Goal: Task Accomplishment & Management: Manage account settings

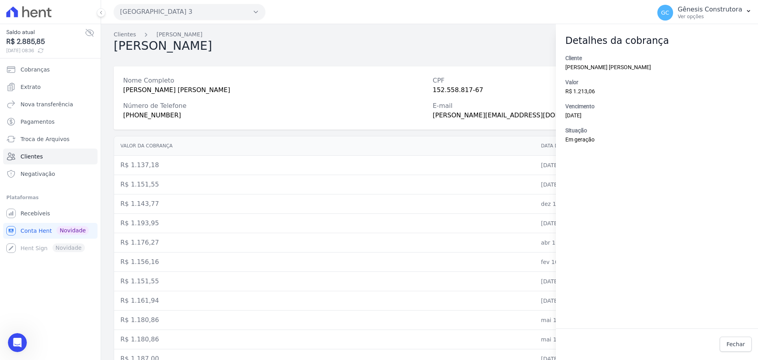
scroll to position [39, 0]
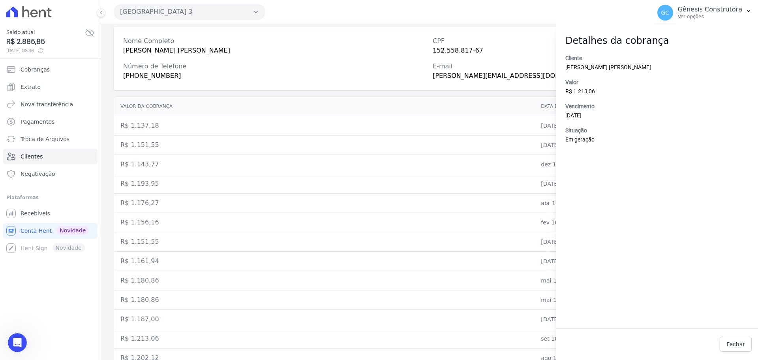
click at [201, 52] on div "[PERSON_NAME] [PERSON_NAME]" at bounding box center [274, 50] width 303 height 9
copy div "[PERSON_NAME] [PERSON_NAME]"
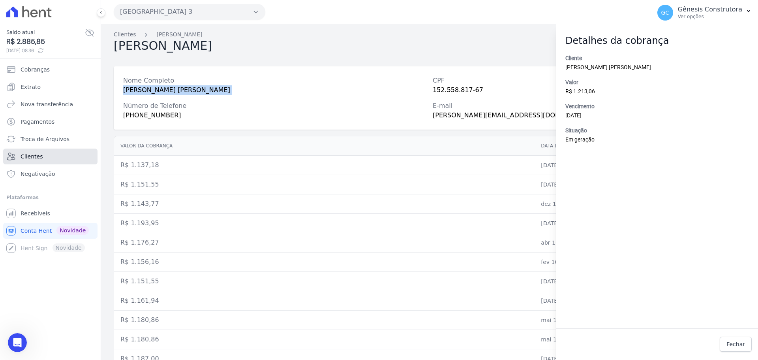
click at [35, 151] on link "Clientes" at bounding box center [50, 156] width 94 height 16
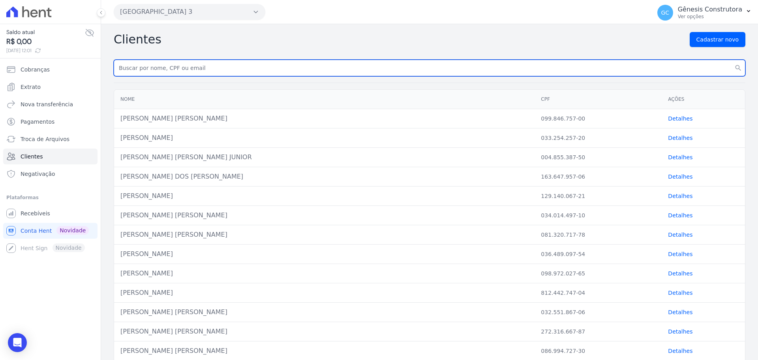
click at [161, 66] on input "text" at bounding box center [430, 68] width 632 height 17
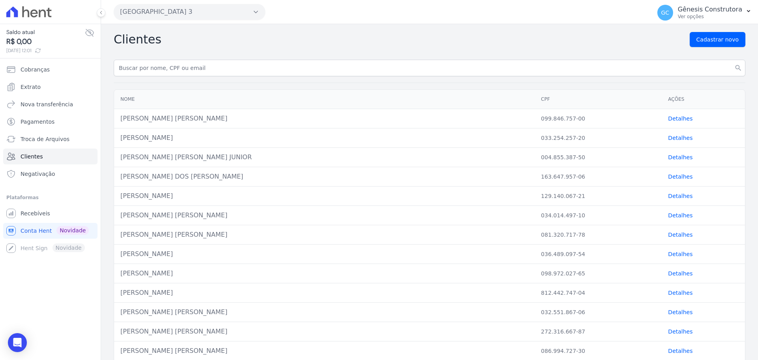
click at [163, 11] on button "[GEOGRAPHIC_DATA] 3" at bounding box center [190, 12] width 152 height 16
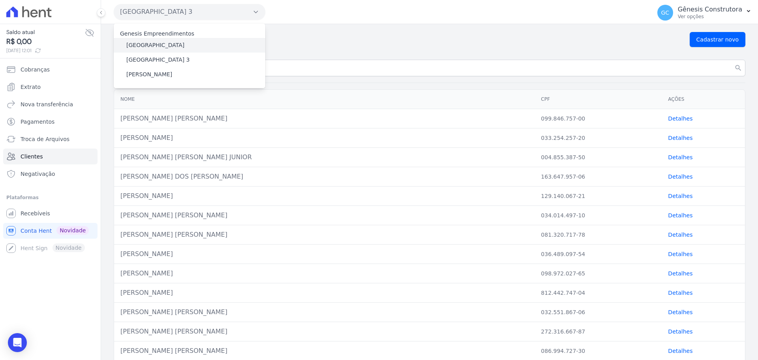
click at [161, 44] on label "[GEOGRAPHIC_DATA]" at bounding box center [155, 45] width 58 height 8
click at [0, 0] on input "[GEOGRAPHIC_DATA]" at bounding box center [0, 0] width 0 height 0
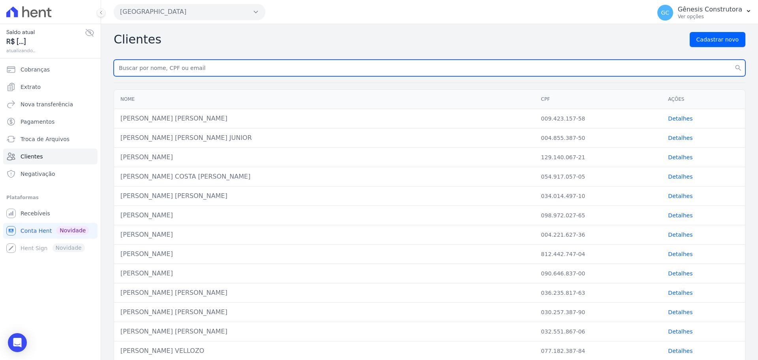
click at [190, 71] on input "text" at bounding box center [430, 68] width 632 height 17
type input "[PERSON_NAME]"
click at [731, 60] on button "search" at bounding box center [738, 68] width 14 height 17
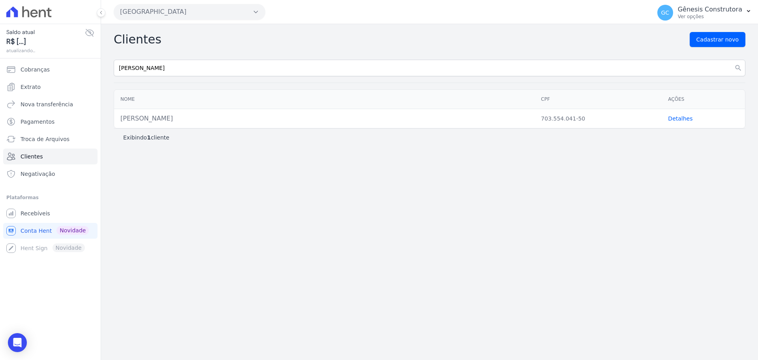
click at [675, 116] on link "Detalhes" at bounding box center [680, 118] width 24 height 6
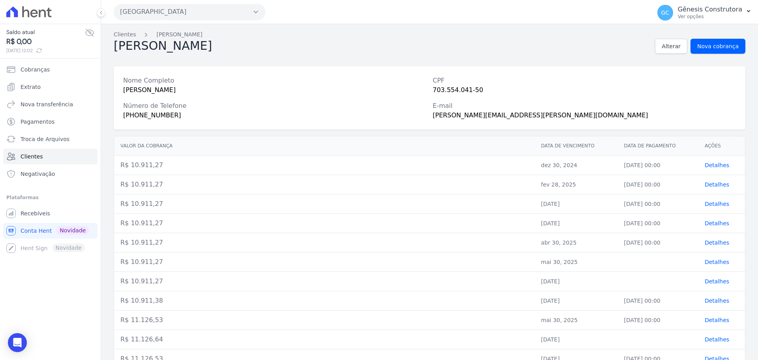
scroll to position [33, 0]
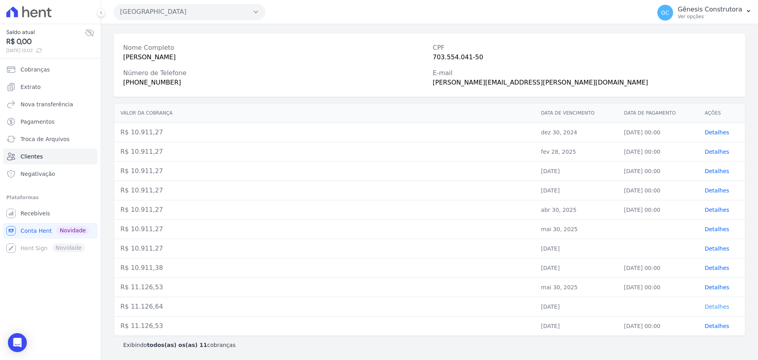
click at [711, 310] on span "Detalhes" at bounding box center [717, 306] width 24 height 6
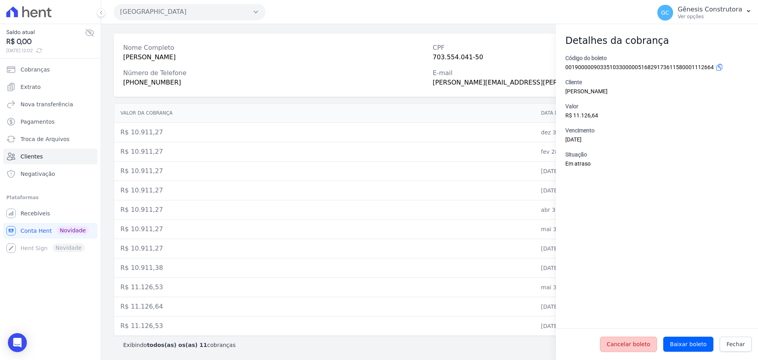
click at [634, 345] on span "Cancelar boleto" at bounding box center [628, 344] width 43 height 8
